Goal: Task Accomplishment & Management: Use online tool/utility

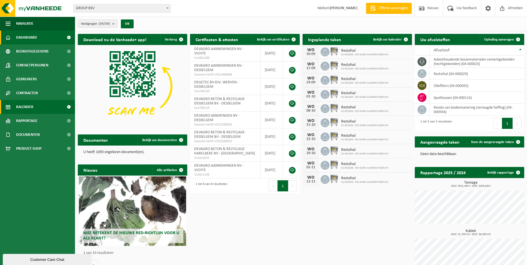
click at [29, 109] on span "Kalender" at bounding box center [24, 107] width 17 height 14
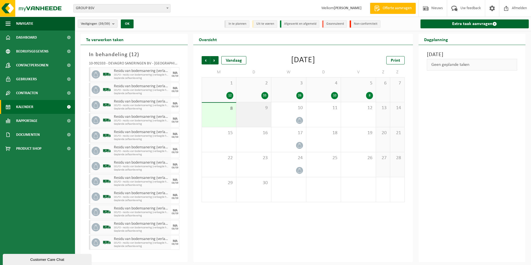
click at [250, 113] on div "9" at bounding box center [253, 114] width 35 height 25
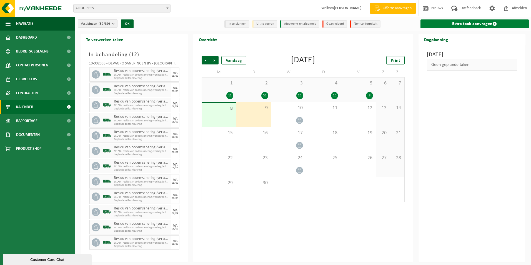
click at [461, 20] on link "Extra taak aanvragen" at bounding box center [474, 23] width 109 height 9
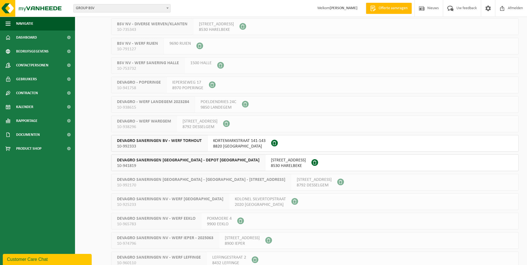
scroll to position [444, 0]
click at [237, 144] on span "8820 TORHOUT" at bounding box center [239, 146] width 52 height 6
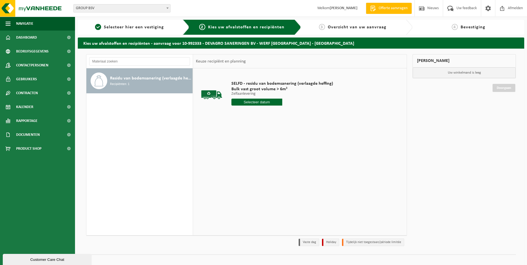
click at [252, 104] on input "text" at bounding box center [256, 102] width 51 height 7
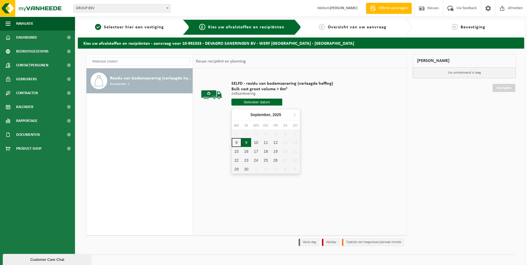
click at [246, 142] on div "9" at bounding box center [246, 142] width 10 height 9
type input "Van [DATE]"
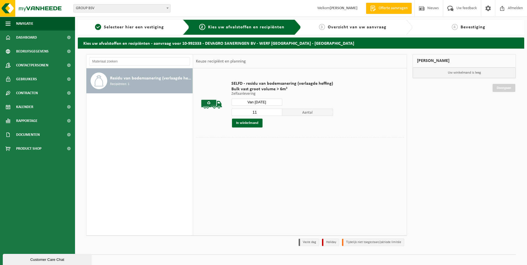
click at [277, 111] on input "11" at bounding box center [256, 112] width 51 height 7
type input "12"
click at [277, 111] on input "12" at bounding box center [256, 112] width 51 height 7
click at [252, 124] on button "In winkelmand" at bounding box center [247, 123] width 31 height 9
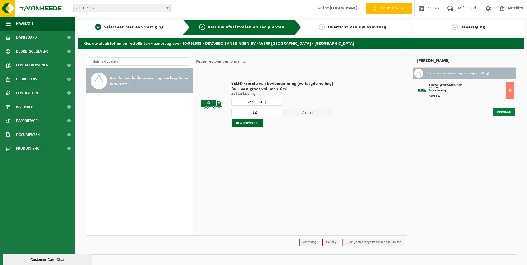
click at [498, 112] on link "Doorgaan" at bounding box center [503, 112] width 23 height 8
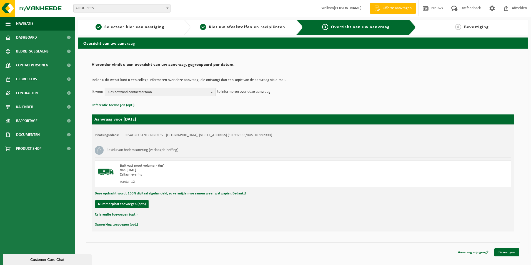
click at [154, 92] on span "Kies bestaand contactpersoon" at bounding box center [158, 92] width 101 height 8
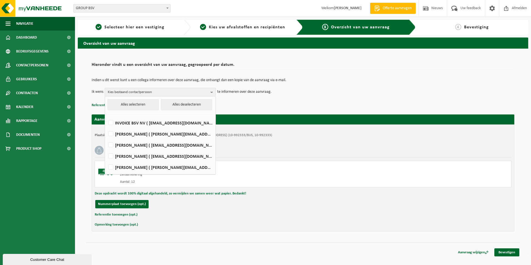
drag, startPoint x: 127, startPoint y: 154, endPoint x: 125, endPoint y: 160, distance: 6.7
click at [127, 154] on label "[PERSON_NAME] ( [EMAIL_ADDRESS][DOMAIN_NAME] )" at bounding box center [160, 156] width 106 height 8
click at [106, 149] on input "[PERSON_NAME] ( [EMAIL_ADDRESS][DOMAIN_NAME] )" at bounding box center [106, 149] width 0 height 0
checkbox input "true"
click at [122, 166] on label "[PERSON_NAME] ( [PERSON_NAME][EMAIL_ADDRESS][DOMAIN_NAME] )" at bounding box center [160, 167] width 106 height 8
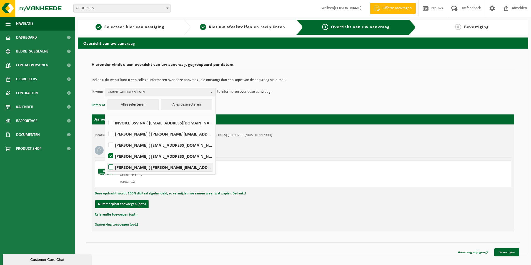
click at [106, 160] on input "[PERSON_NAME] ( [PERSON_NAME][EMAIL_ADDRESS][DOMAIN_NAME] )" at bounding box center [106, 160] width 0 height 0
checkbox input "true"
click at [505, 250] on link "Bevestigen" at bounding box center [506, 252] width 25 height 8
